Goal: Information Seeking & Learning: Understand process/instructions

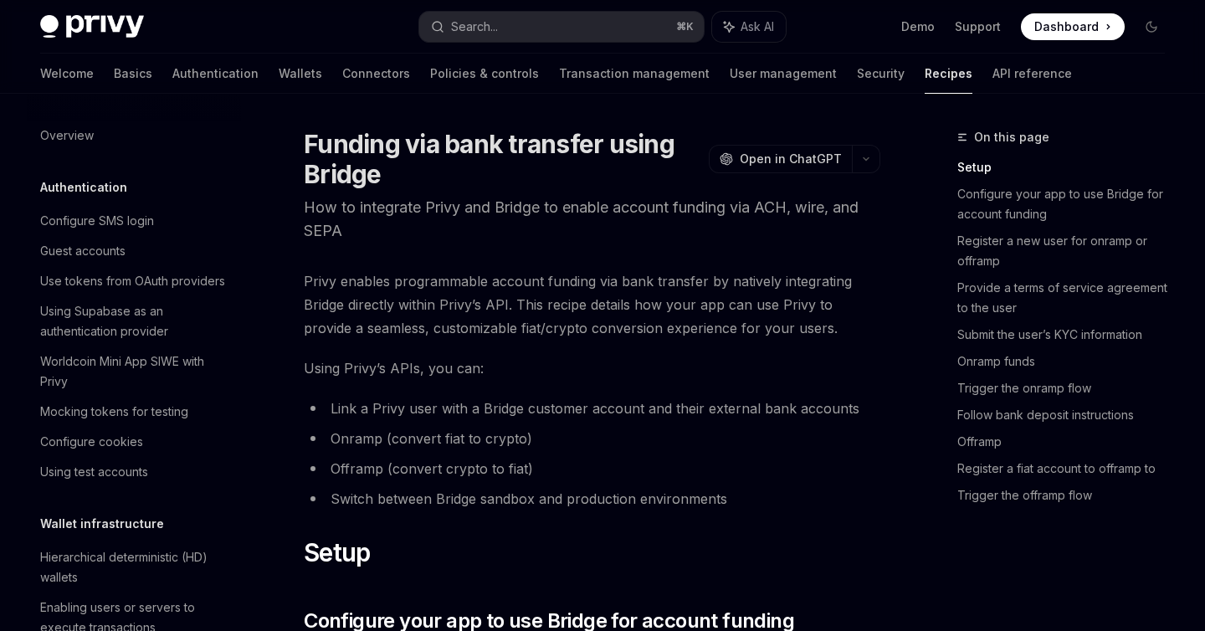
click at [574, 417] on li "Link a Privy user with a Bridge customer account and their external bank accoun…" at bounding box center [592, 408] width 576 height 23
click at [437, 304] on span "Privy enables programmable account funding via bank transfer by natively integr…" at bounding box center [592, 304] width 576 height 70
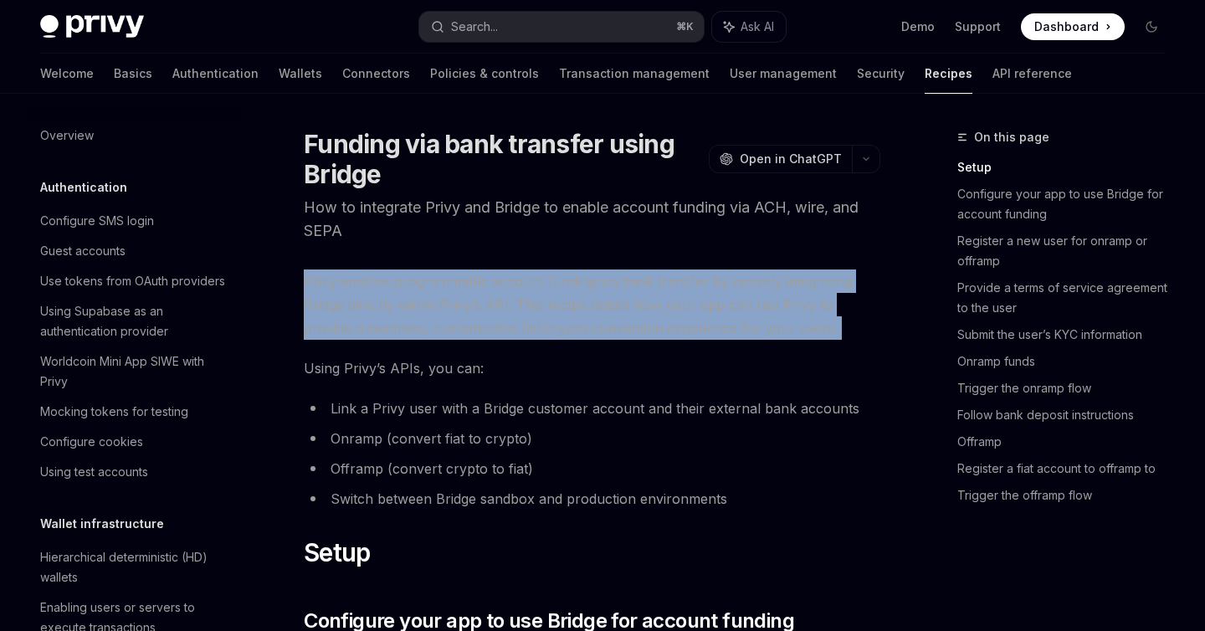
click at [437, 304] on span "Privy enables programmable account funding via bank transfer by natively integr…" at bounding box center [592, 304] width 576 height 70
click at [545, 316] on span "Privy enables programmable account funding via bank transfer by natively integr…" at bounding box center [592, 304] width 576 height 70
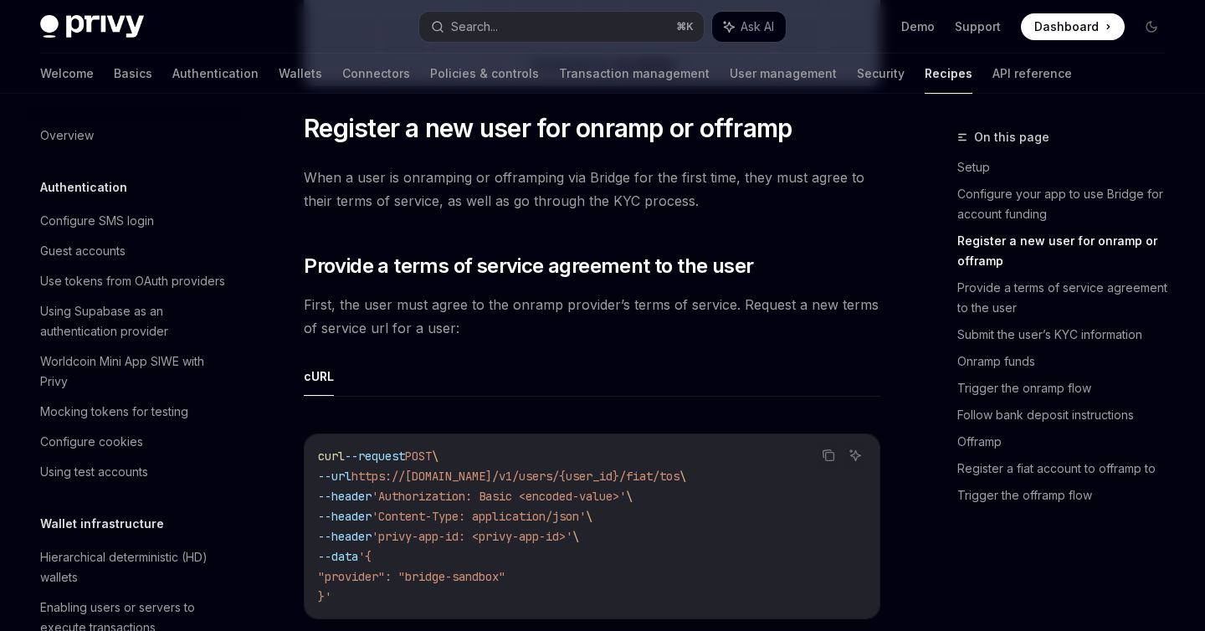
scroll to position [1109, 0]
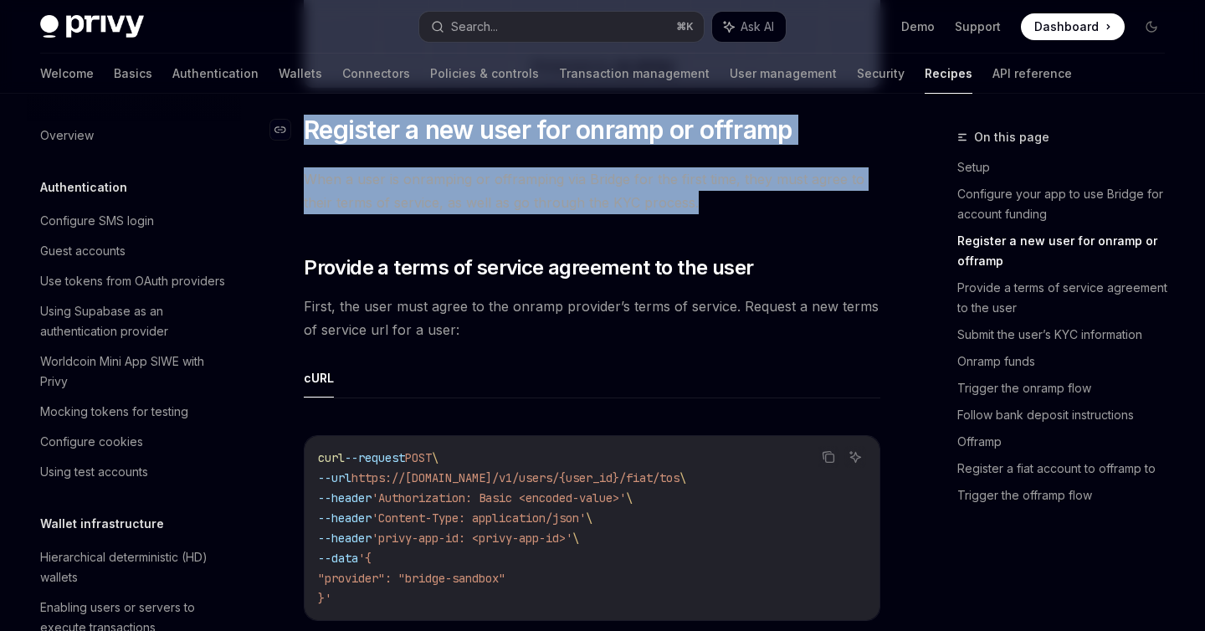
drag, startPoint x: 702, startPoint y: 202, endPoint x: 294, endPoint y: 141, distance: 411.9
copy div "​ Register a new user for onramp or offramp When a user is onramping or offramp…"
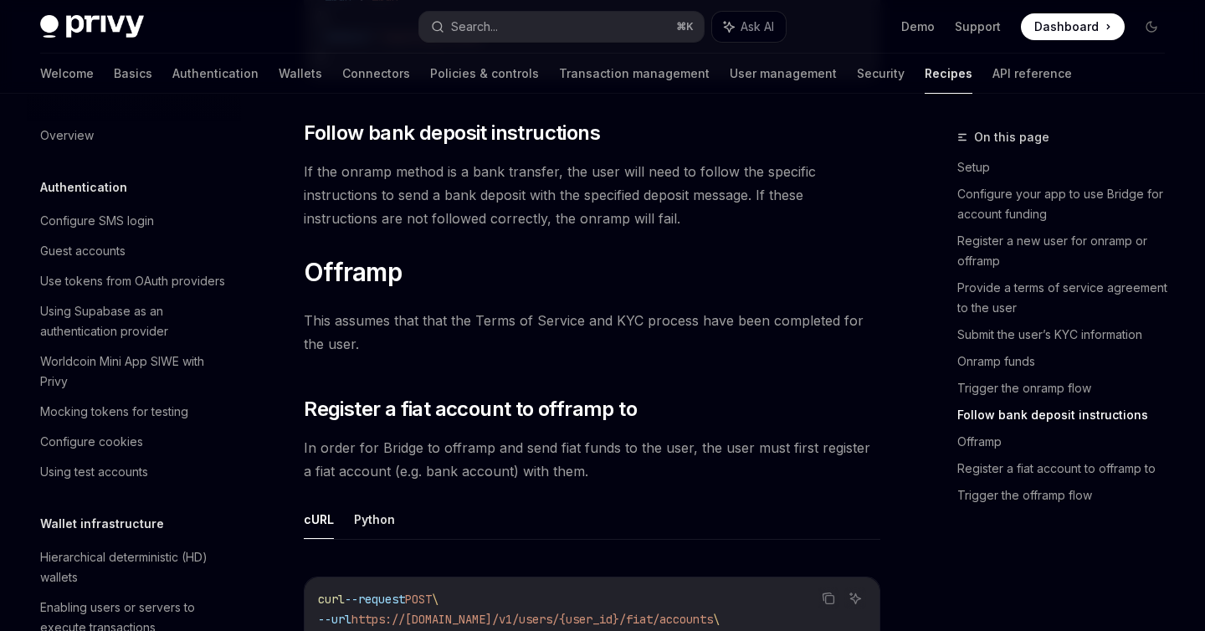
scroll to position [4297, 0]
click at [765, 273] on h1 "​ Offramp" at bounding box center [592, 271] width 576 height 30
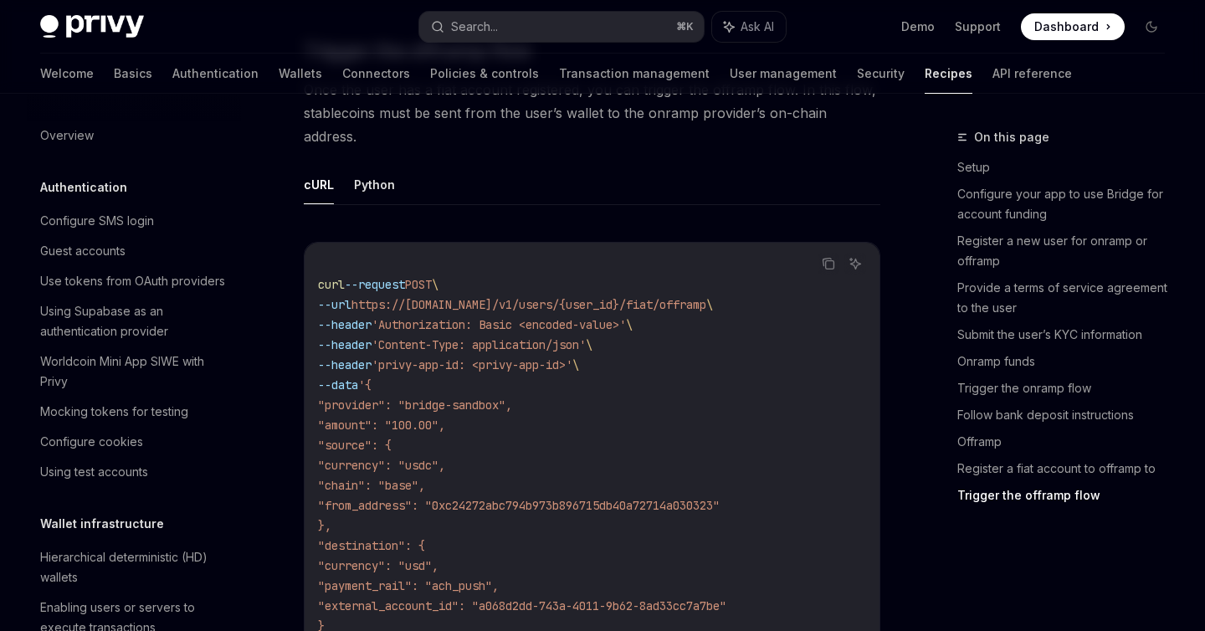
scroll to position [5450, 0]
click at [393, 165] on button "Python" at bounding box center [374, 183] width 41 height 39
type textarea "*"
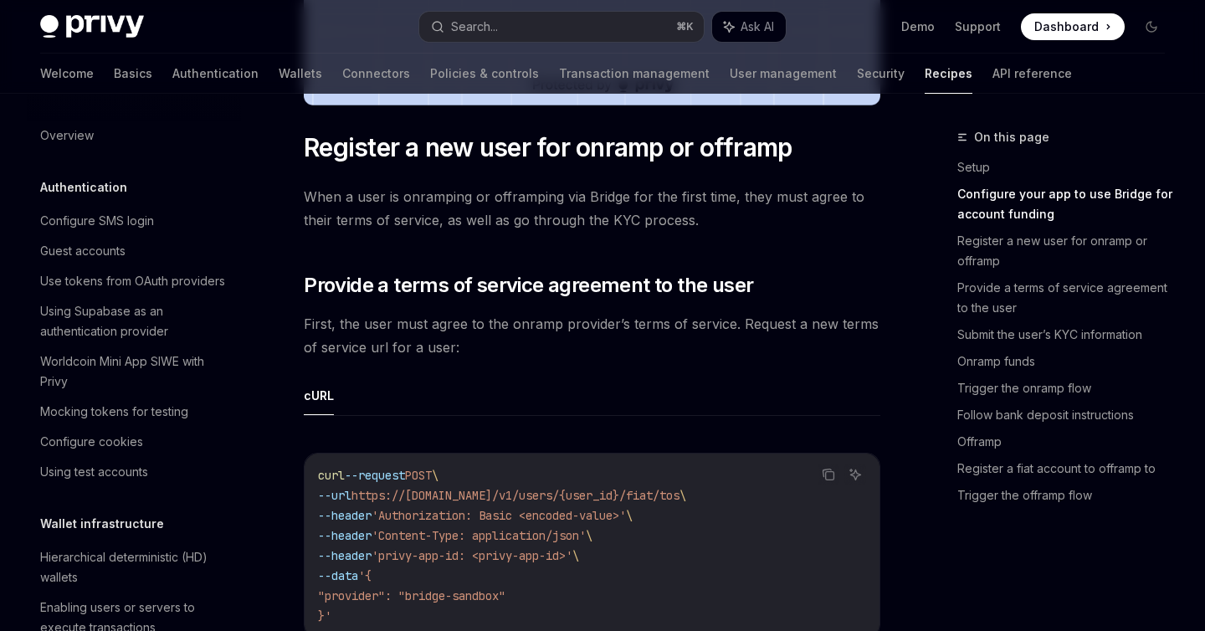
scroll to position [1079, 0]
